Goal: Navigation & Orientation: Find specific page/section

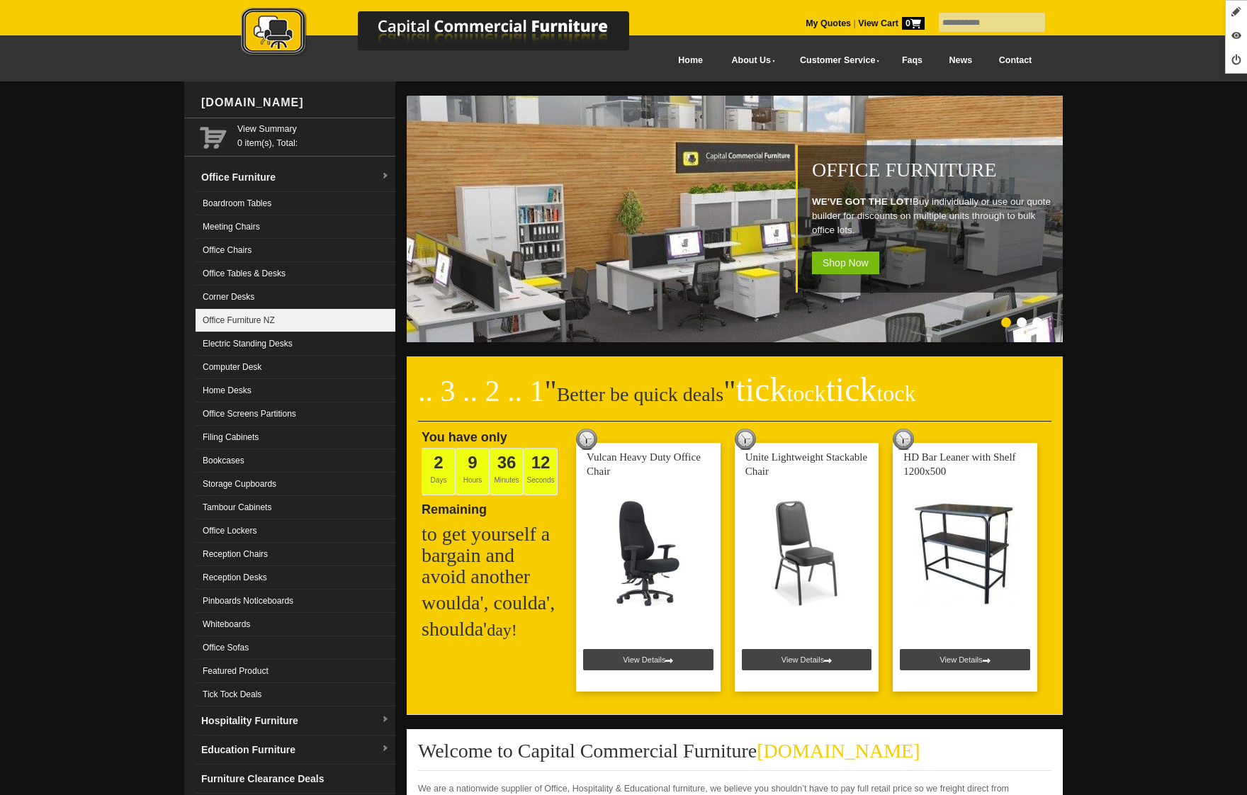
click at [266, 318] on link "Office Furniture NZ" at bounding box center [296, 320] width 200 height 23
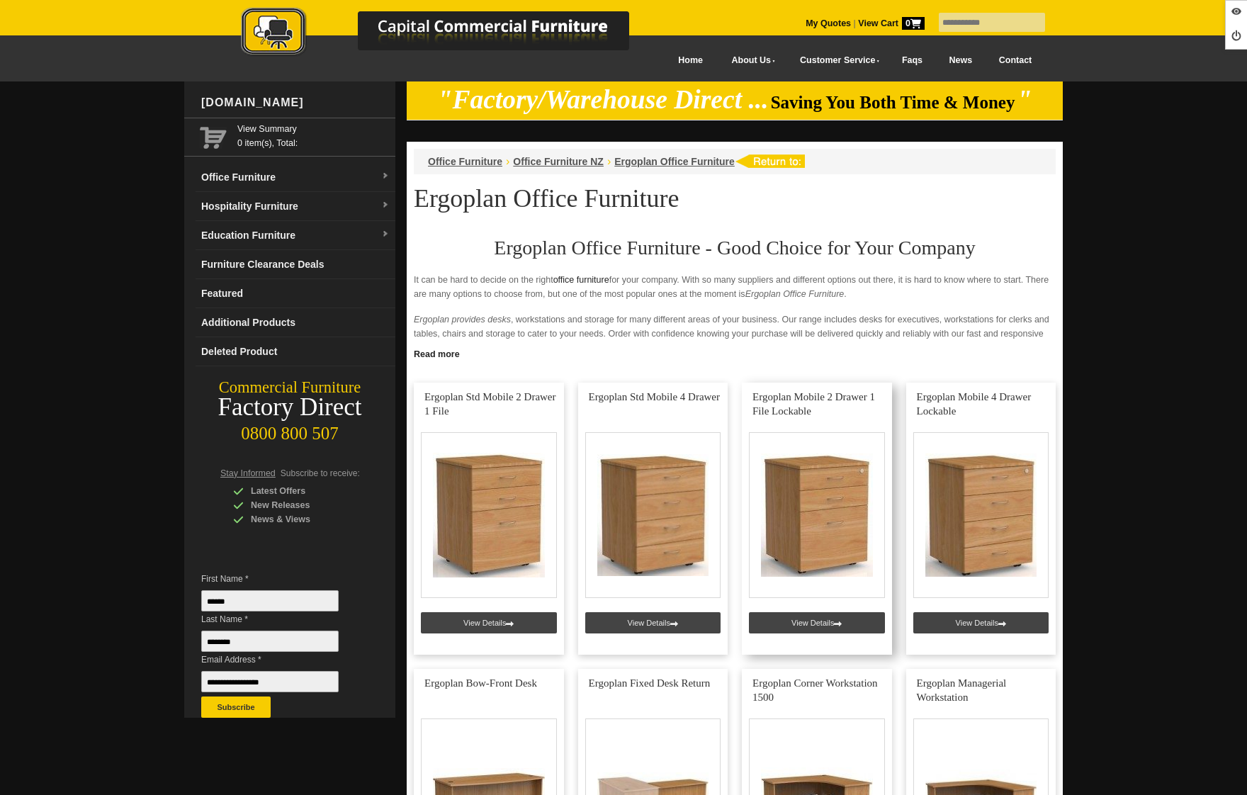
click at [828, 619] on link at bounding box center [817, 519] width 150 height 272
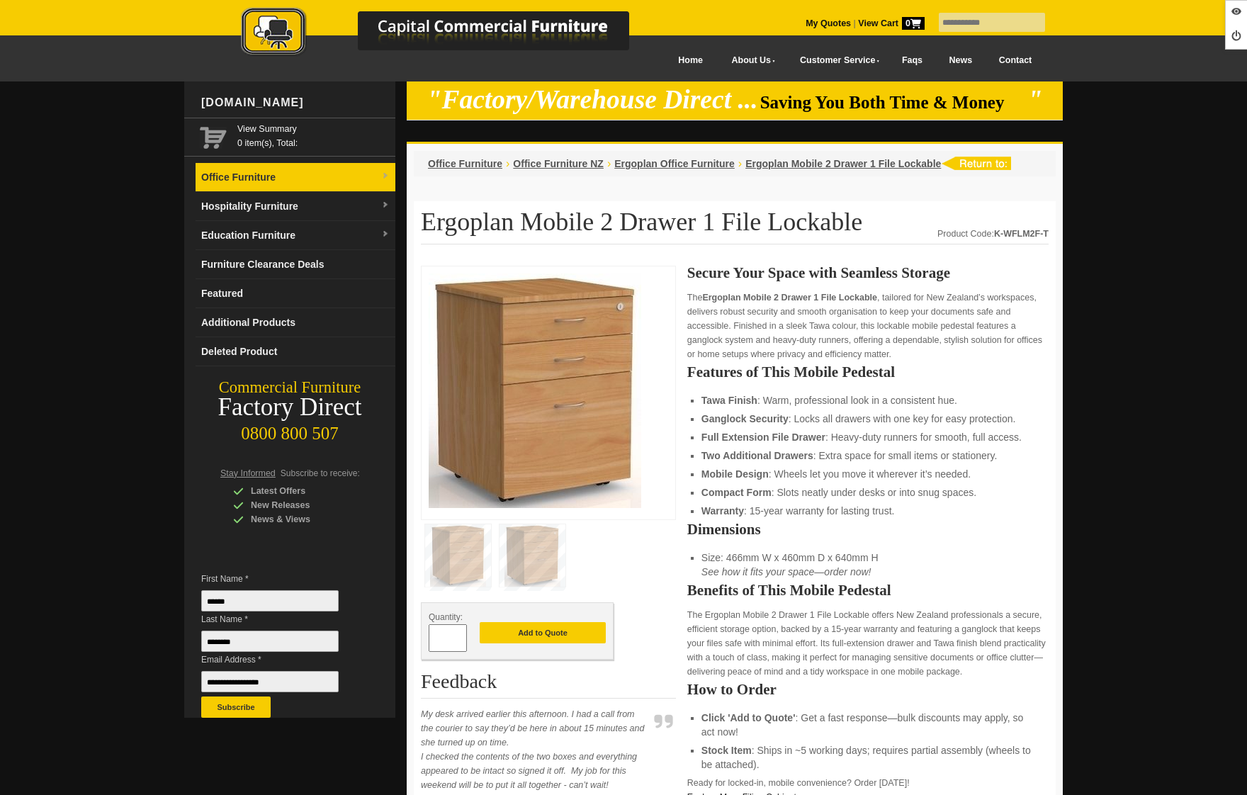
click at [247, 186] on link "Office Furniture" at bounding box center [296, 177] width 200 height 29
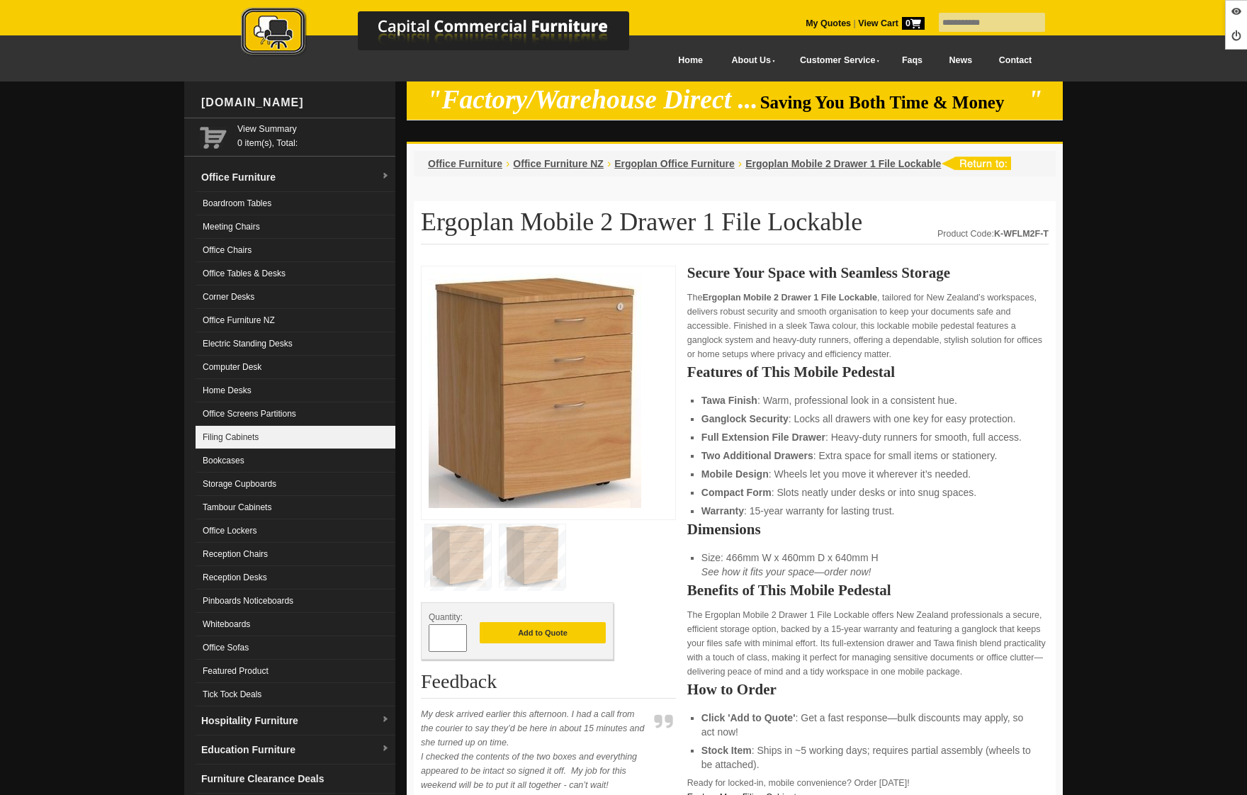
click at [277, 429] on link "Filing Cabinets" at bounding box center [296, 437] width 200 height 23
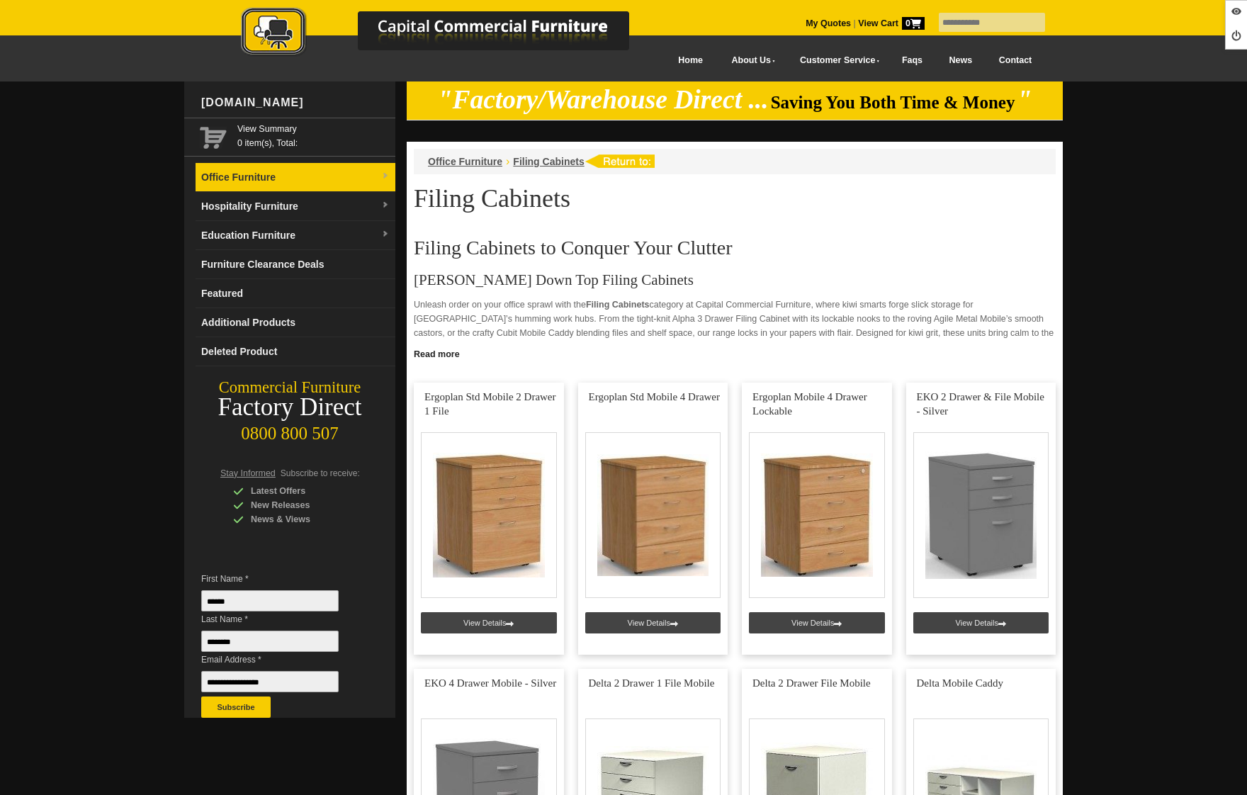
click at [247, 176] on link "Office Furniture" at bounding box center [296, 177] width 200 height 29
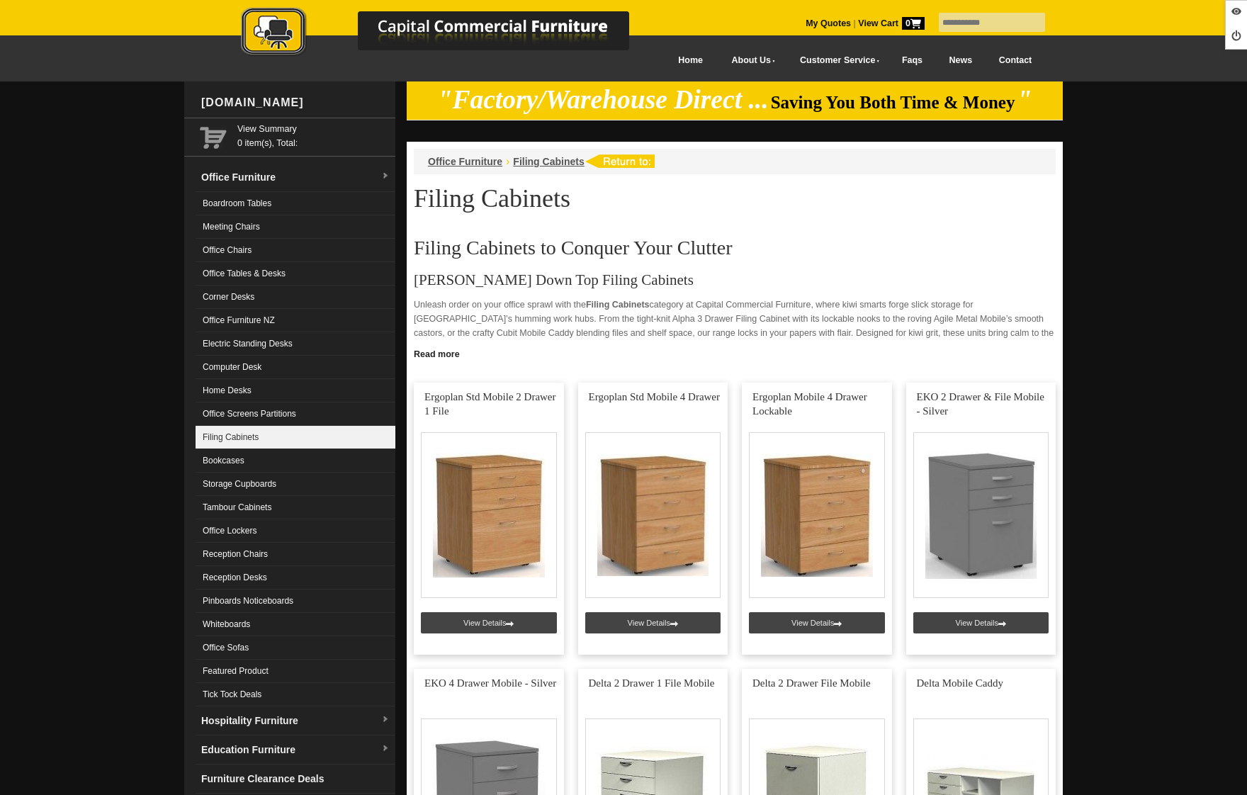
click at [310, 437] on link "Filing Cabinets" at bounding box center [296, 437] width 200 height 23
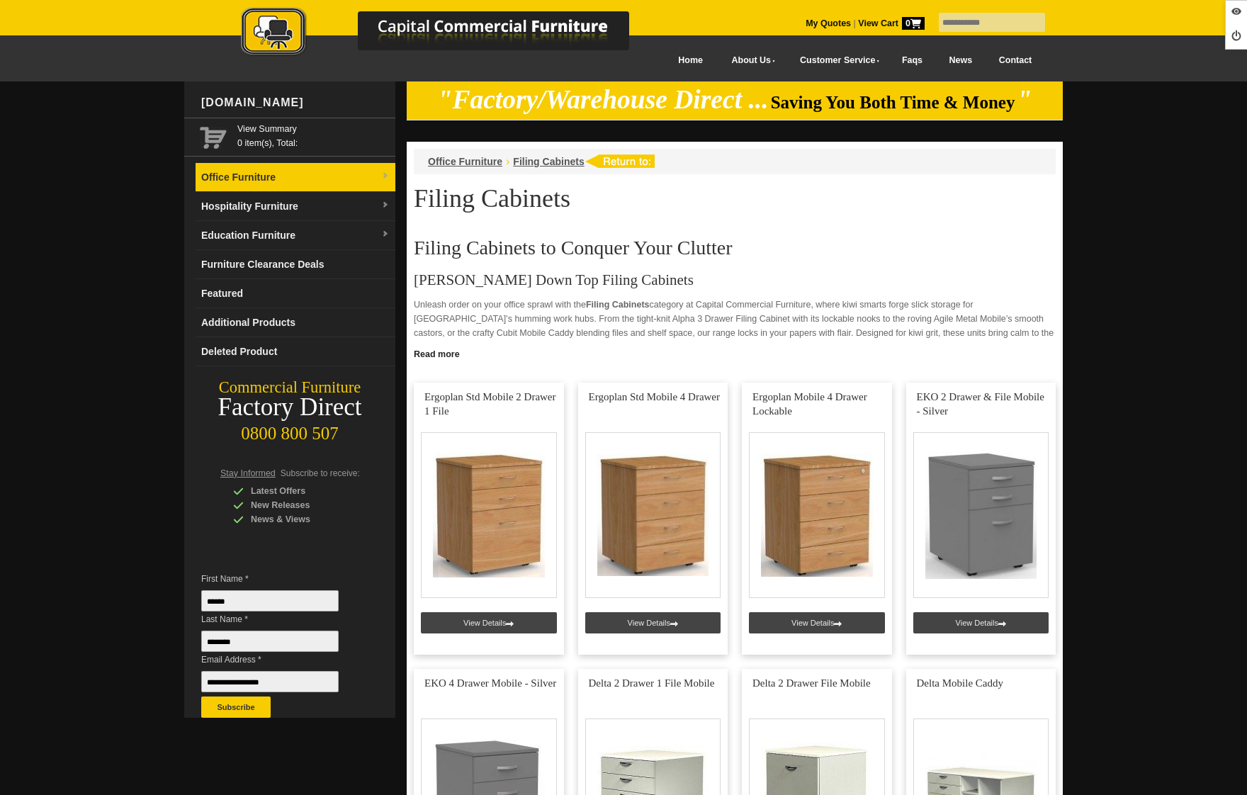
click at [274, 185] on link "Office Furniture" at bounding box center [296, 177] width 200 height 29
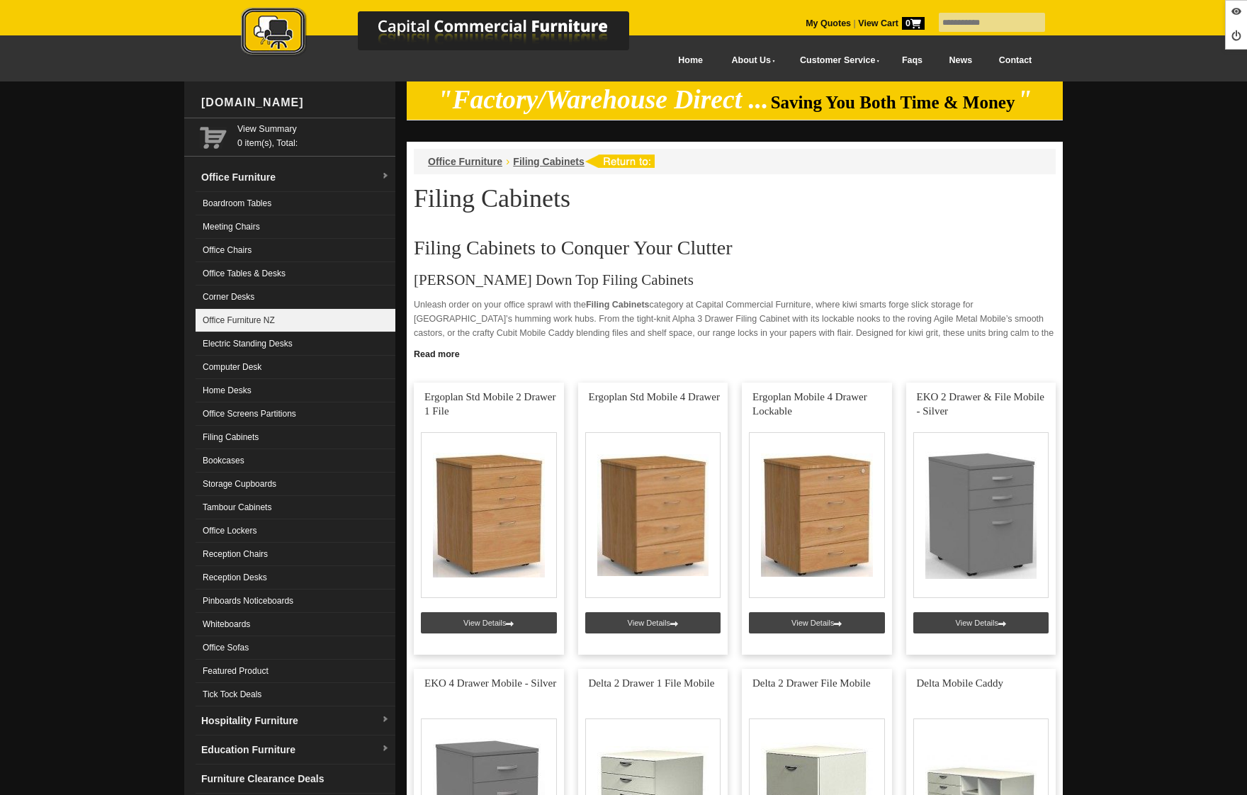
click at [312, 330] on link "Office Furniture NZ" at bounding box center [296, 320] width 200 height 23
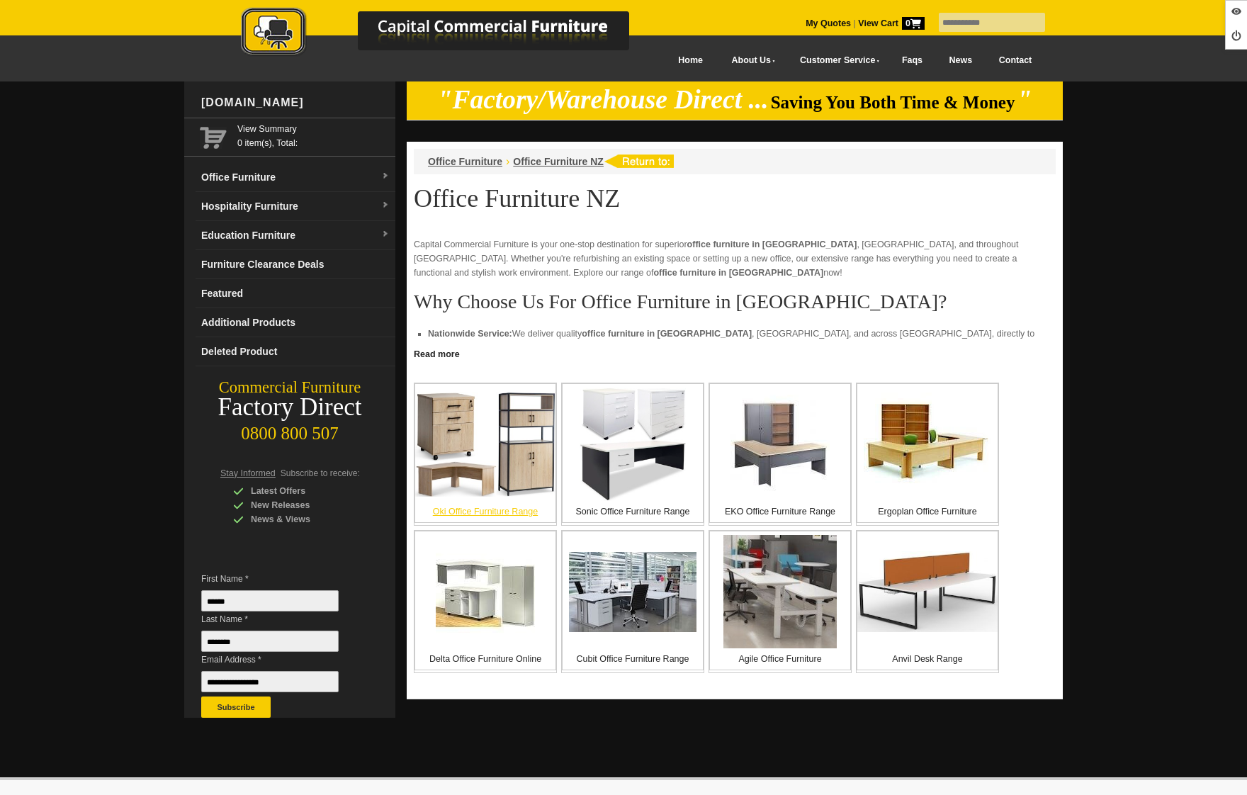
click at [485, 480] on img at bounding box center [485, 445] width 140 height 106
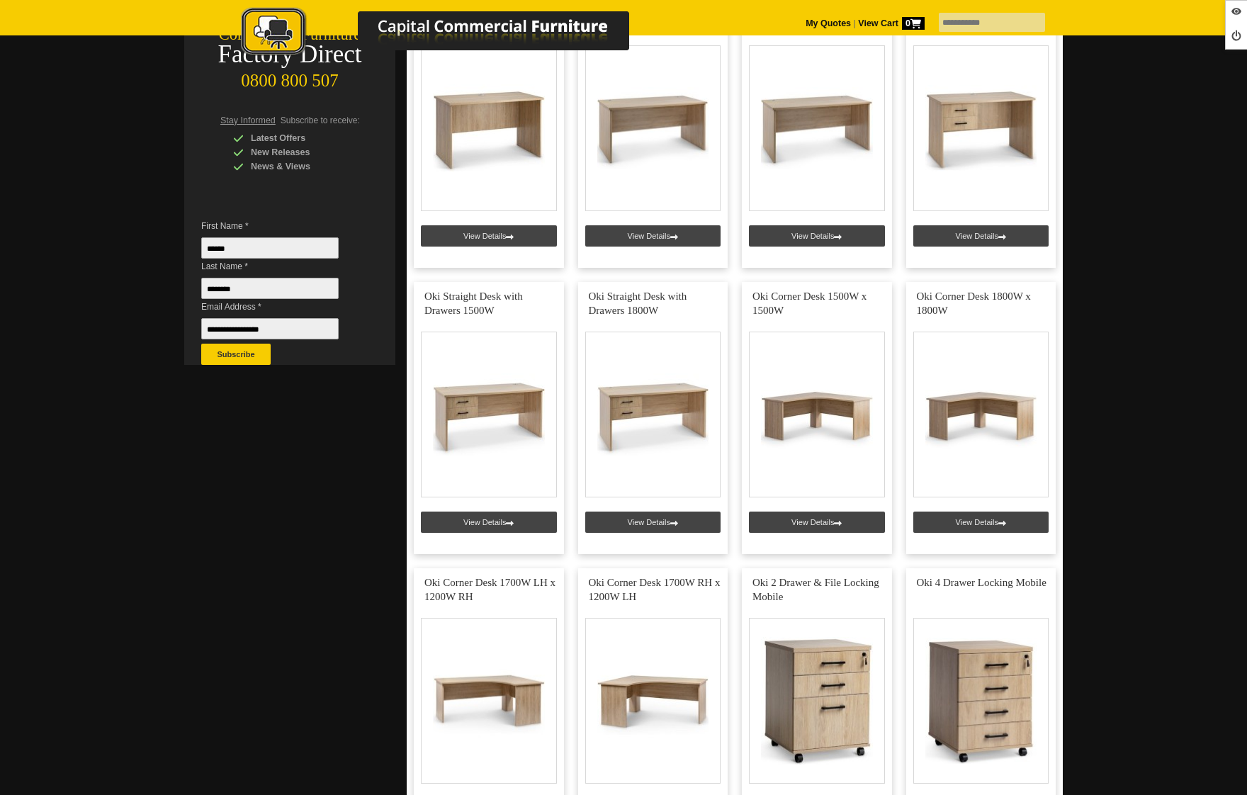
scroll to position [617, 0]
